Goal: Ask a question: Seek information or help from site administrators or community

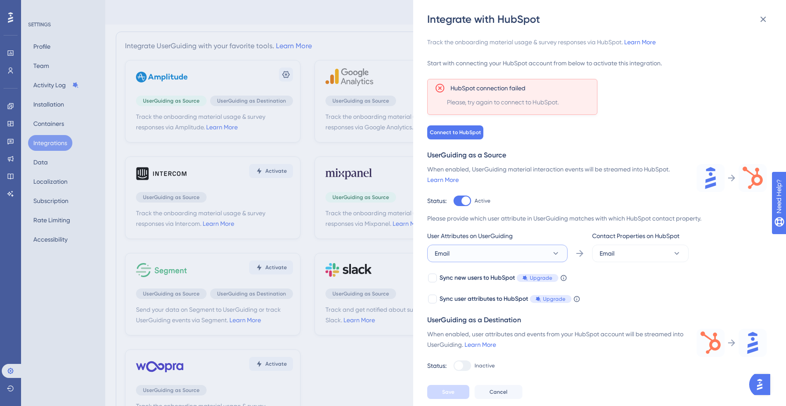
click at [518, 251] on button "Email" at bounding box center [497, 254] width 140 height 18
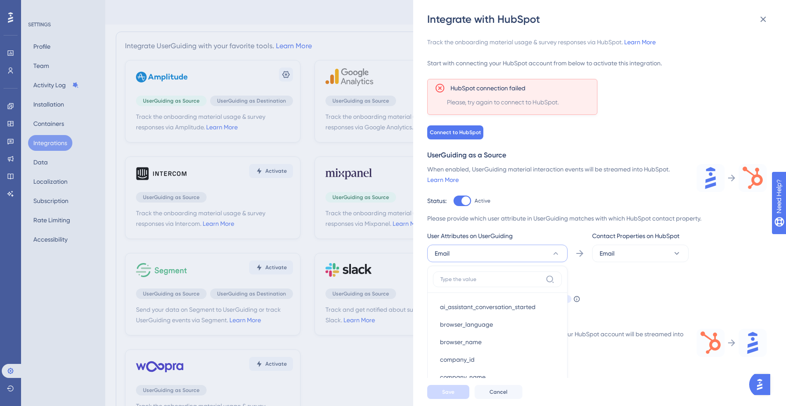
scroll to position [42, 0]
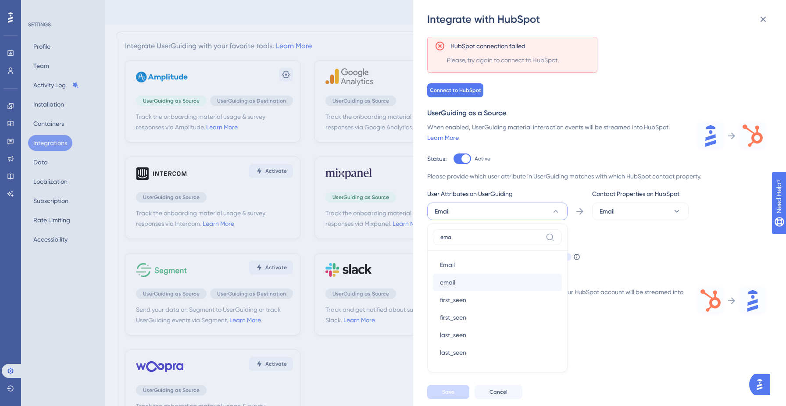
type input "ema"
click at [488, 279] on div "email email" at bounding box center [497, 283] width 115 height 18
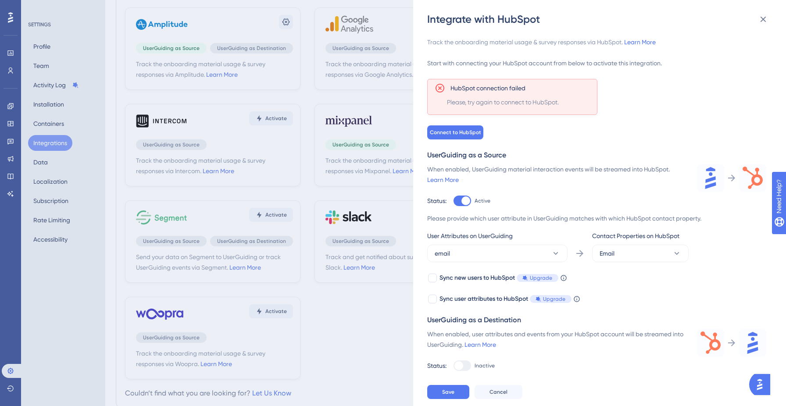
scroll to position [82, 0]
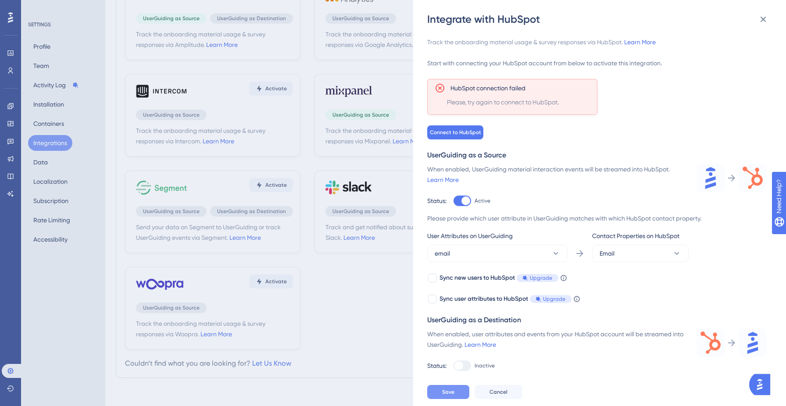
click at [447, 392] on span "Save" at bounding box center [448, 391] width 12 height 7
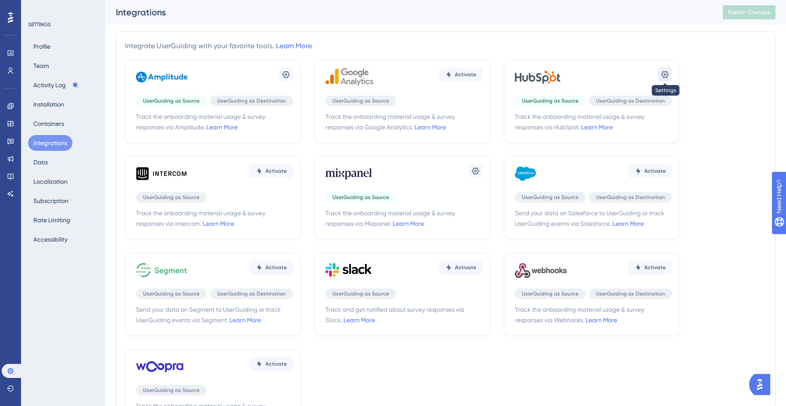
click at [668, 76] on icon at bounding box center [664, 74] width 9 height 9
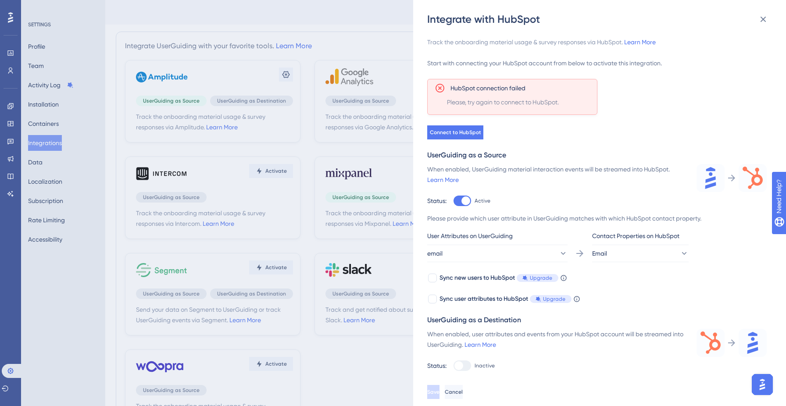
click at [465, 366] on div at bounding box center [462, 365] width 18 height 11
click at [459, 128] on button "Connect to HubSpot" at bounding box center [455, 132] width 56 height 14
click at [445, 132] on span "Connect to HubSpot" at bounding box center [455, 132] width 51 height 7
click at [763, 21] on icon at bounding box center [763, 19] width 11 height 11
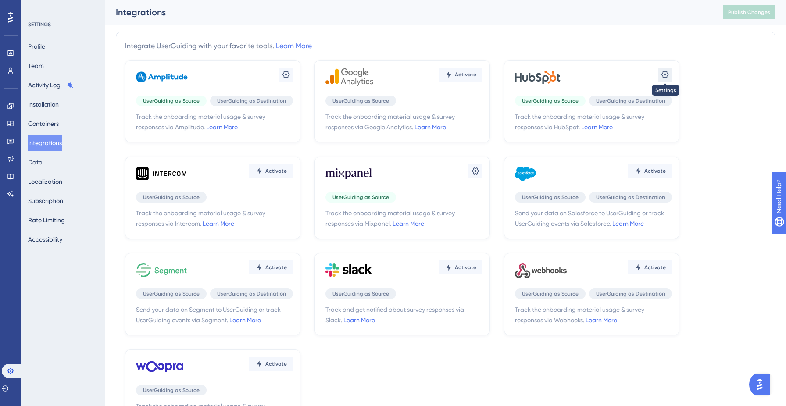
click at [664, 69] on button at bounding box center [665, 75] width 14 height 14
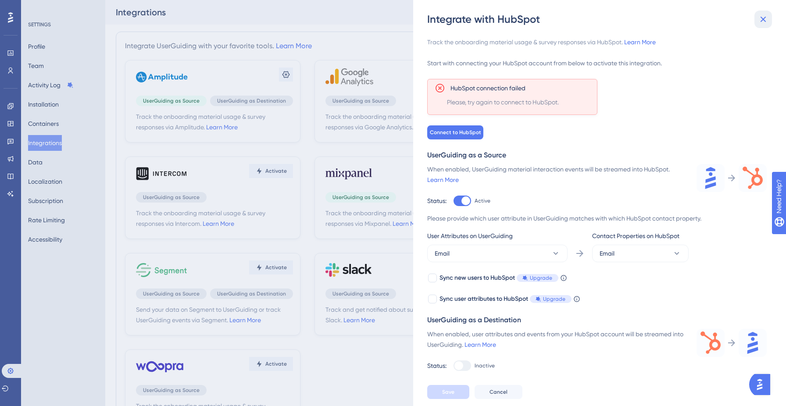
click at [763, 18] on icon at bounding box center [763, 20] width 6 height 6
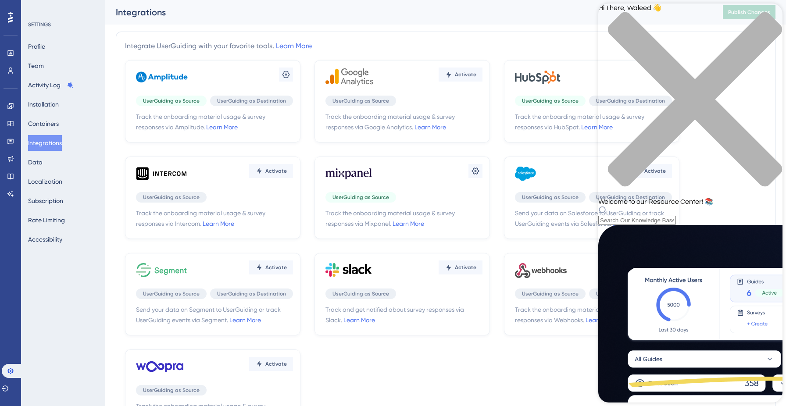
scroll to position [305, 0]
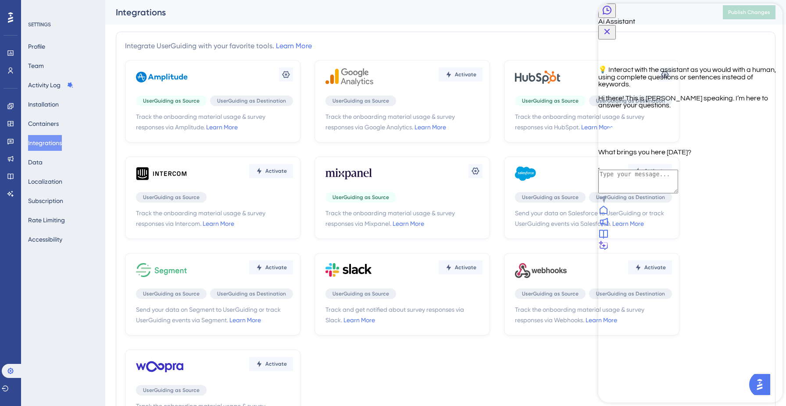
click at [678, 193] on textarea "AI Assistant Text Input" at bounding box center [638, 182] width 80 height 24
type textarea "I have a problem setting up hubspot integration, i need someone's help from sup…"
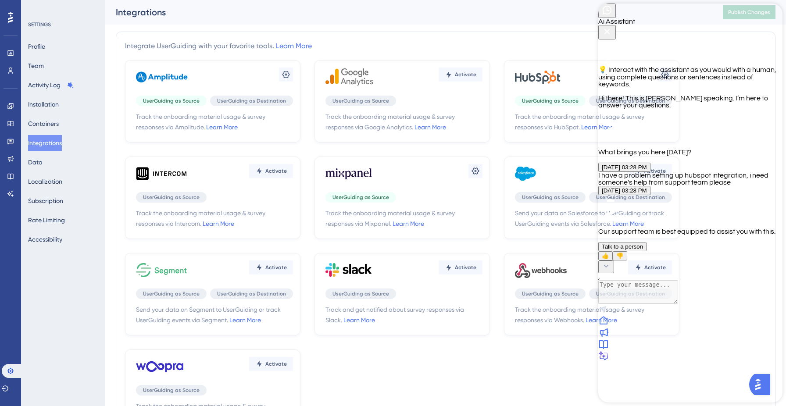
scroll to position [7, 0]
click at [646, 251] on button "Talk to a person" at bounding box center [622, 246] width 48 height 9
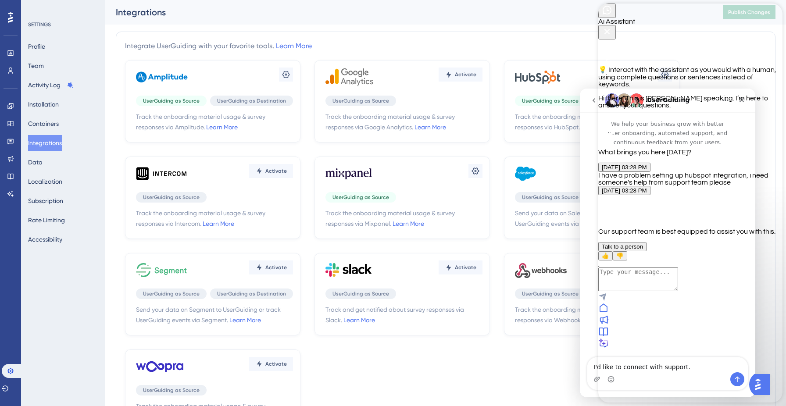
scroll to position [0, 0]
click at [643, 250] on span "Talk to a person" at bounding box center [622, 246] width 41 height 7
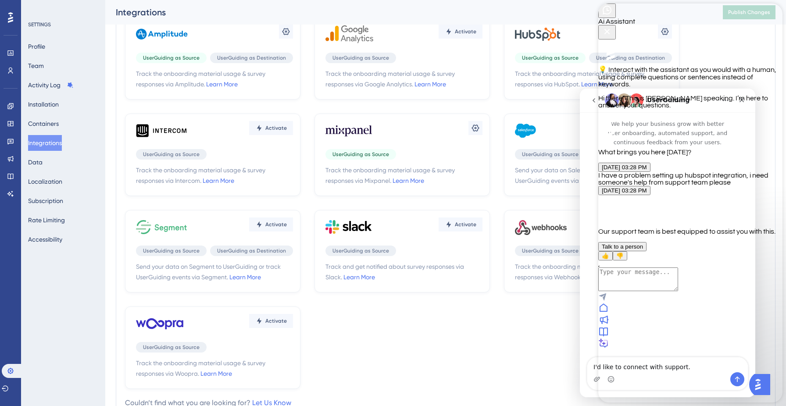
scroll to position [96, 0]
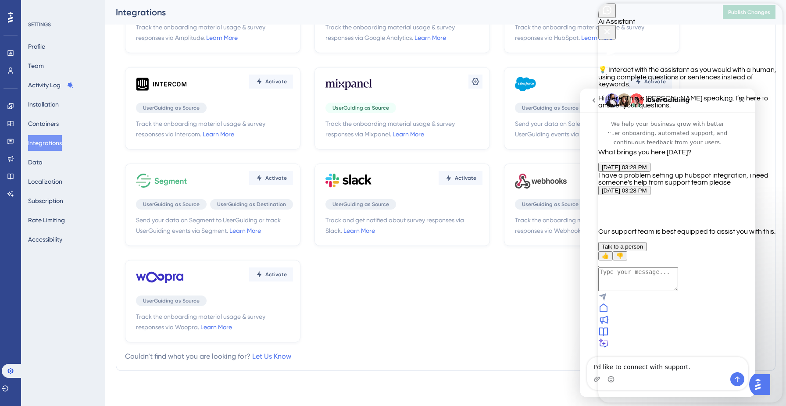
click at [592, 101] on icon "go back" at bounding box center [593, 100] width 7 height 7
click at [583, 349] on div "Intercom messenger" at bounding box center [667, 252] width 175 height 211
click at [609, 349] on icon at bounding box center [603, 343] width 11 height 11
click at [612, 26] on icon "Close Button" at bounding box center [607, 31] width 11 height 11
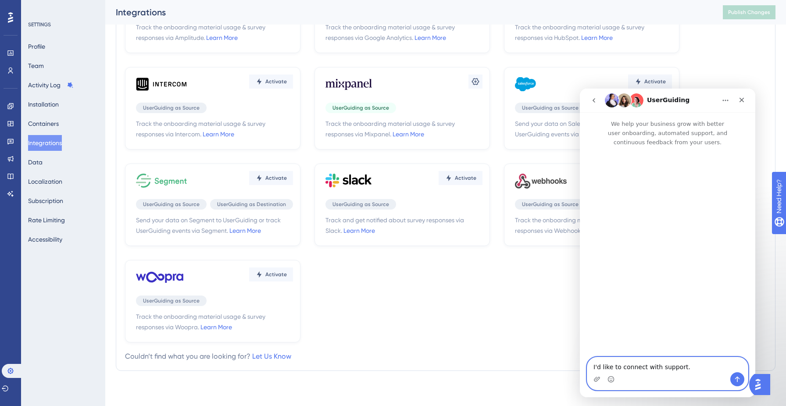
click at [680, 367] on textarea "I'd like to connect with support." at bounding box center [667, 364] width 160 height 15
click at [698, 367] on textarea "I'd like to connect with support." at bounding box center [667, 364] width 160 height 15
paste textarea "have a problem setting up hubspot integration, i need someone's help from suppo…"
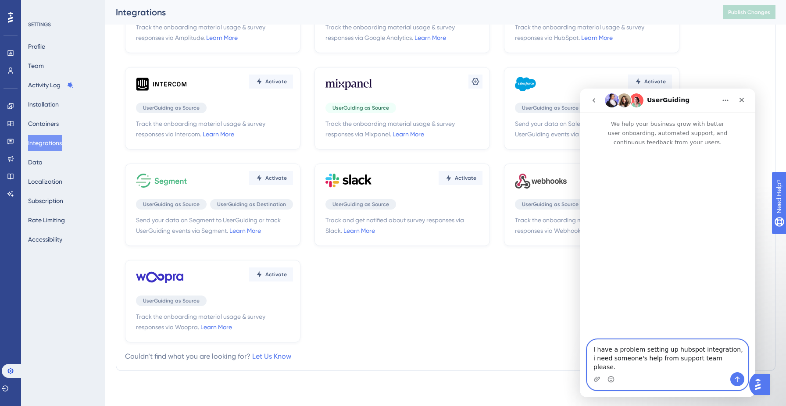
type textarea "I have a problem setting up hubspot integration, i need someone's help from sup…"
click at [740, 380] on icon "Send a message…" at bounding box center [736, 379] width 7 height 7
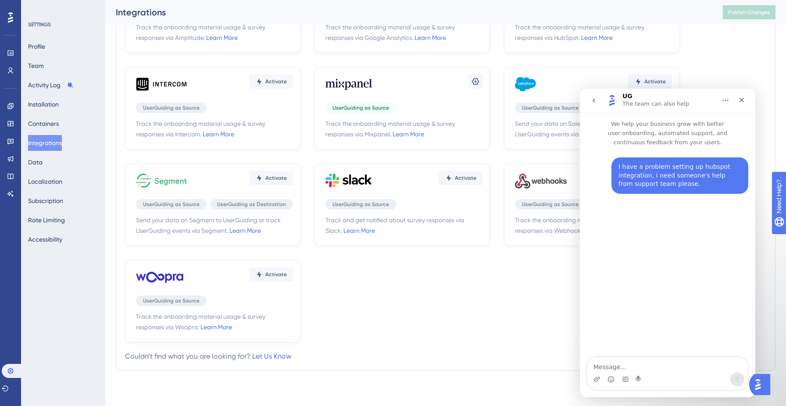
click at [764, 385] on img "Open AI Assistant Launcher" at bounding box center [758, 385] width 16 height 16
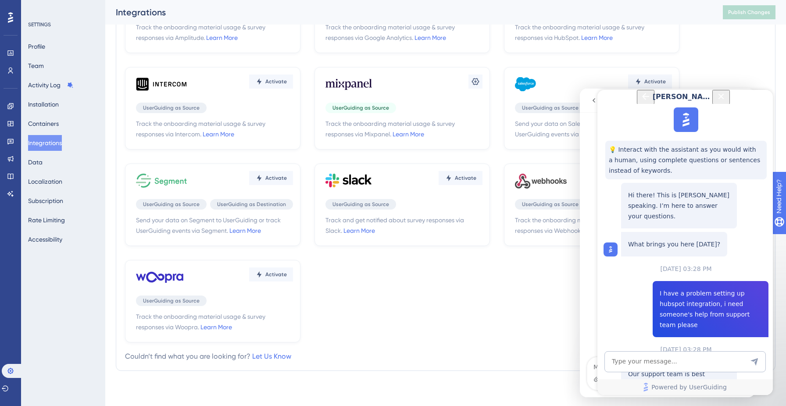
scroll to position [89, 0]
click at [688, 398] on span "Talk to a person" at bounding box center [679, 403] width 49 height 11
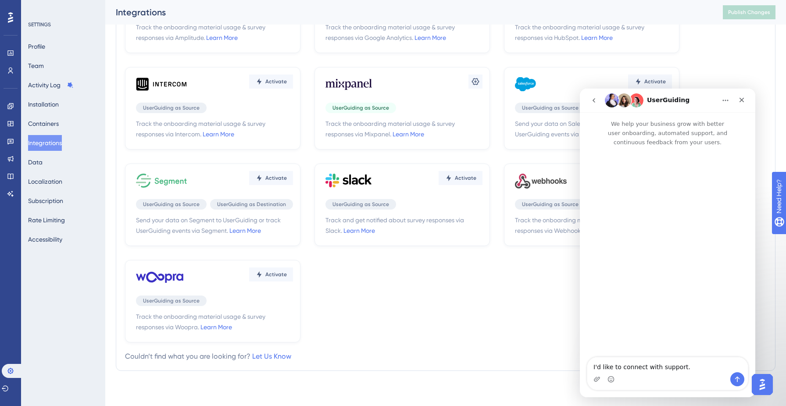
scroll to position [0, 0]
type textarea "I have a problem setting up hubspot integration, i need someone's help from sup…"
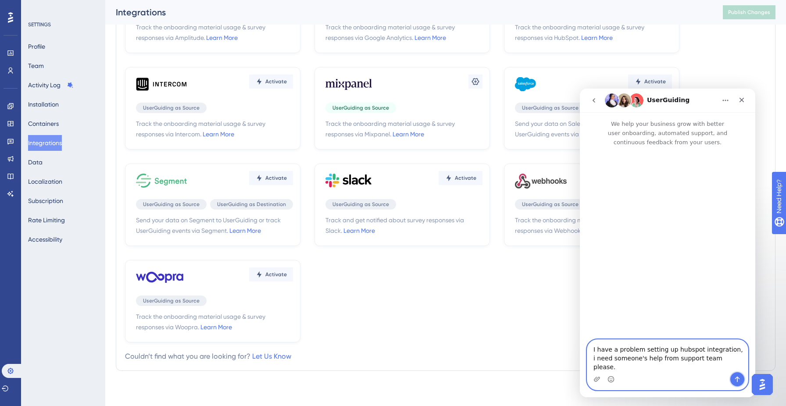
click at [737, 379] on icon "Send a message…" at bounding box center [737, 380] width 5 height 6
